Goal: Information Seeking & Learning: Learn about a topic

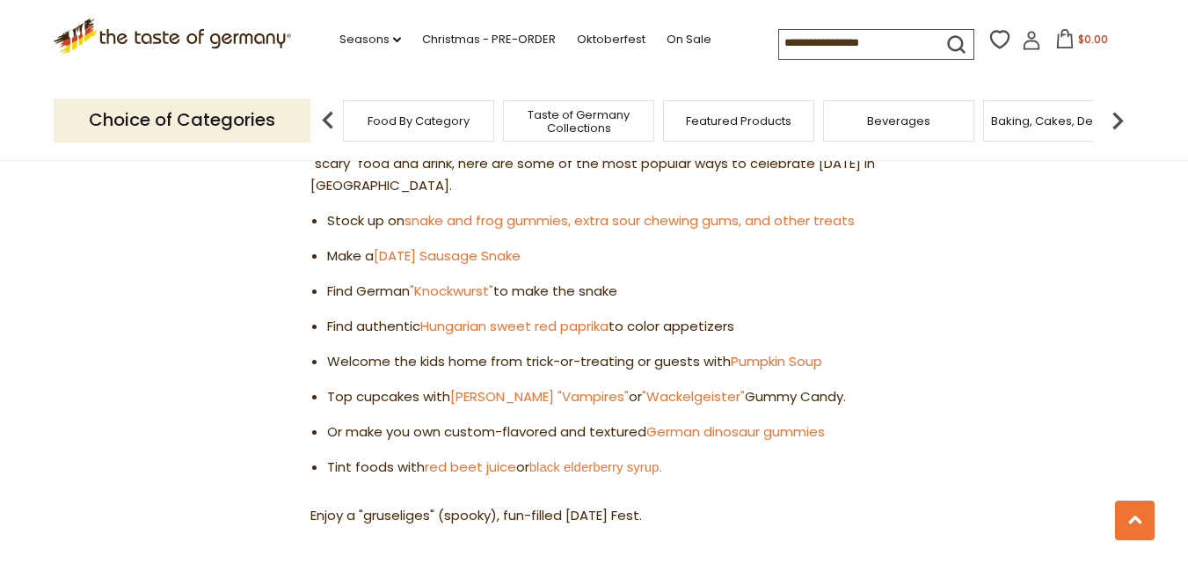
scroll to position [810, 0]
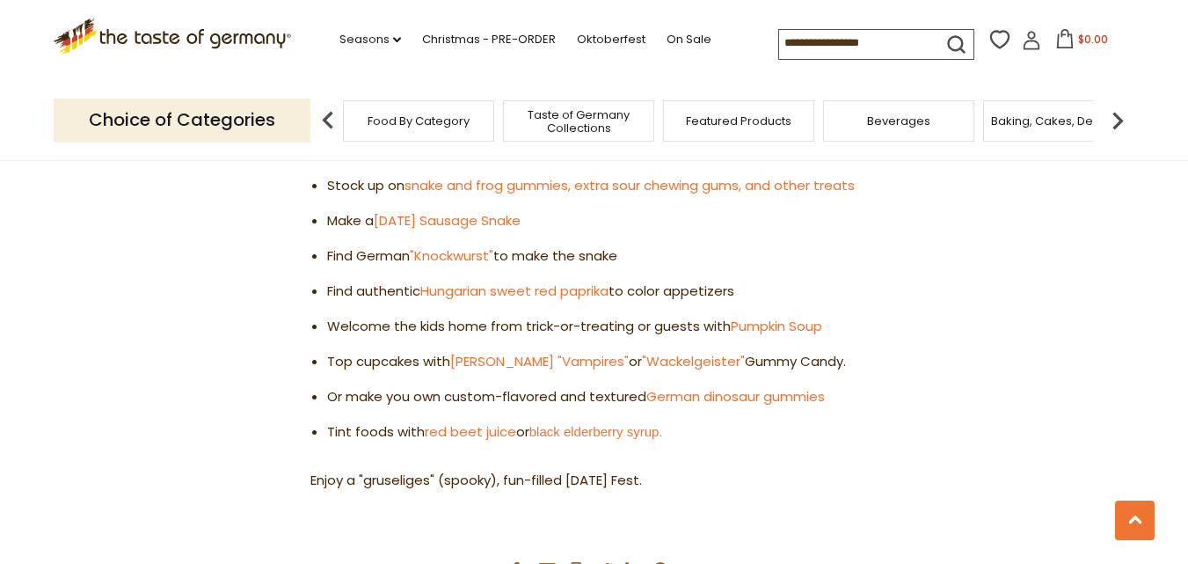
drag, startPoint x: 862, startPoint y: 185, endPoint x: 384, endPoint y: 164, distance: 477.8
drag, startPoint x: 384, startPoint y: 164, endPoint x: 295, endPoint y: 185, distance: 91.1
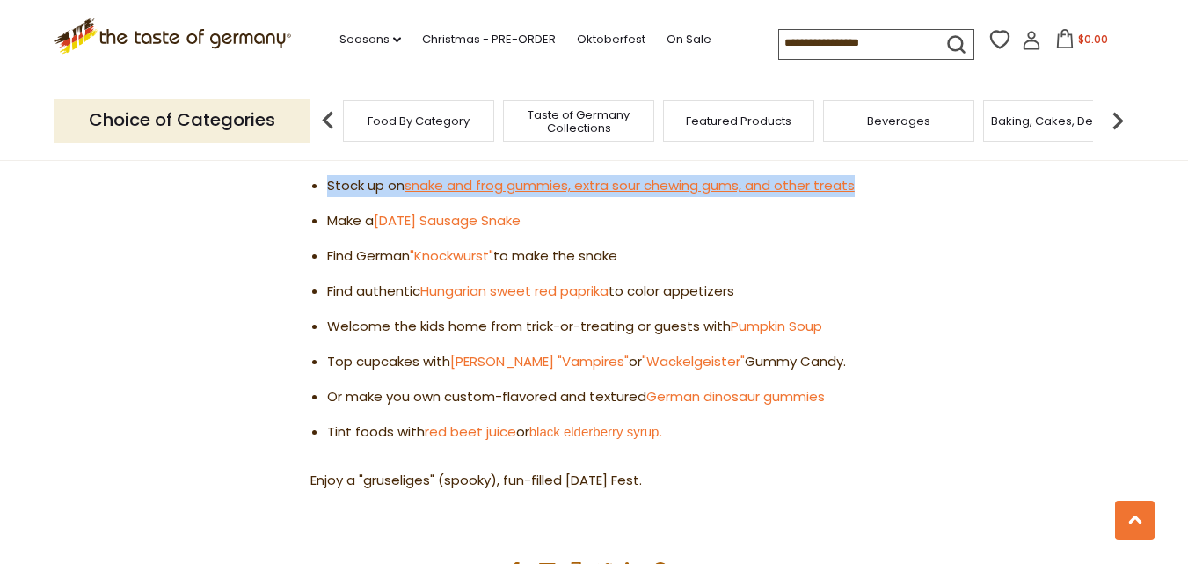
drag, startPoint x: 327, startPoint y: 185, endPoint x: 856, endPoint y: 180, distance: 529.3
click at [856, 180] on li "Stock up on snake and frog gummies, extra sour chewing gums, and other treats" at bounding box center [602, 186] width 550 height 22
drag, startPoint x: 767, startPoint y: 178, endPoint x: 266, endPoint y: 186, distance: 501.2
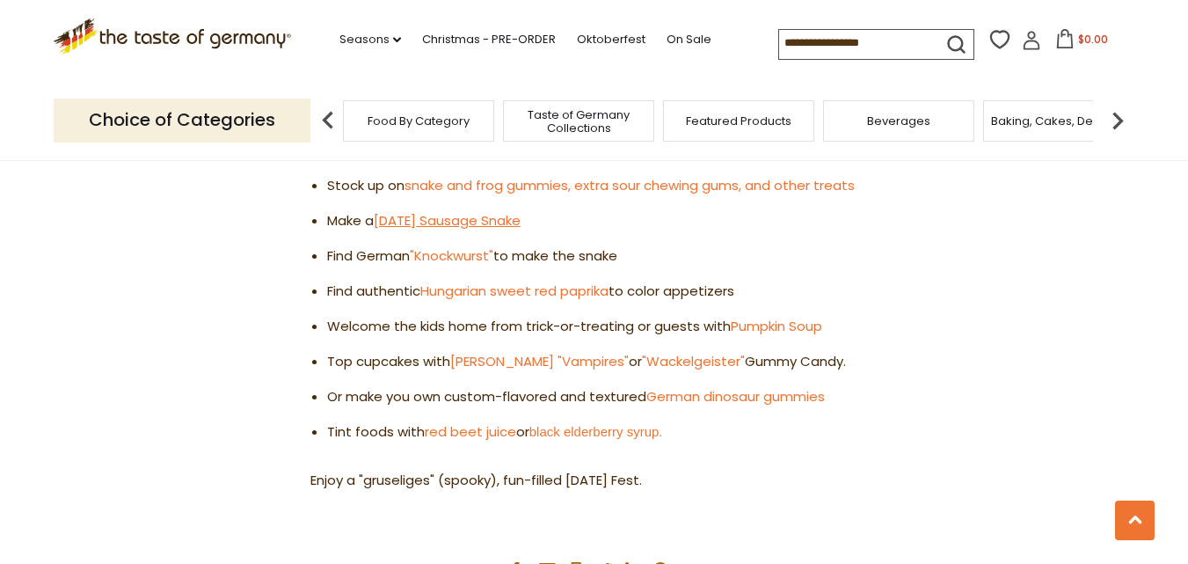
drag, startPoint x: 328, startPoint y: 185, endPoint x: 549, endPoint y: 222, distance: 224.6
click at [549, 222] on ul "Stock up on snake and frog gummies, extra sour chewing gums, and other treats M…" at bounding box center [593, 309] width 567 height 268
copy ul "Stock up on snake and frog gummies, extra sour chewing gums, and other treats M…"
